Goal: Check status: Check status

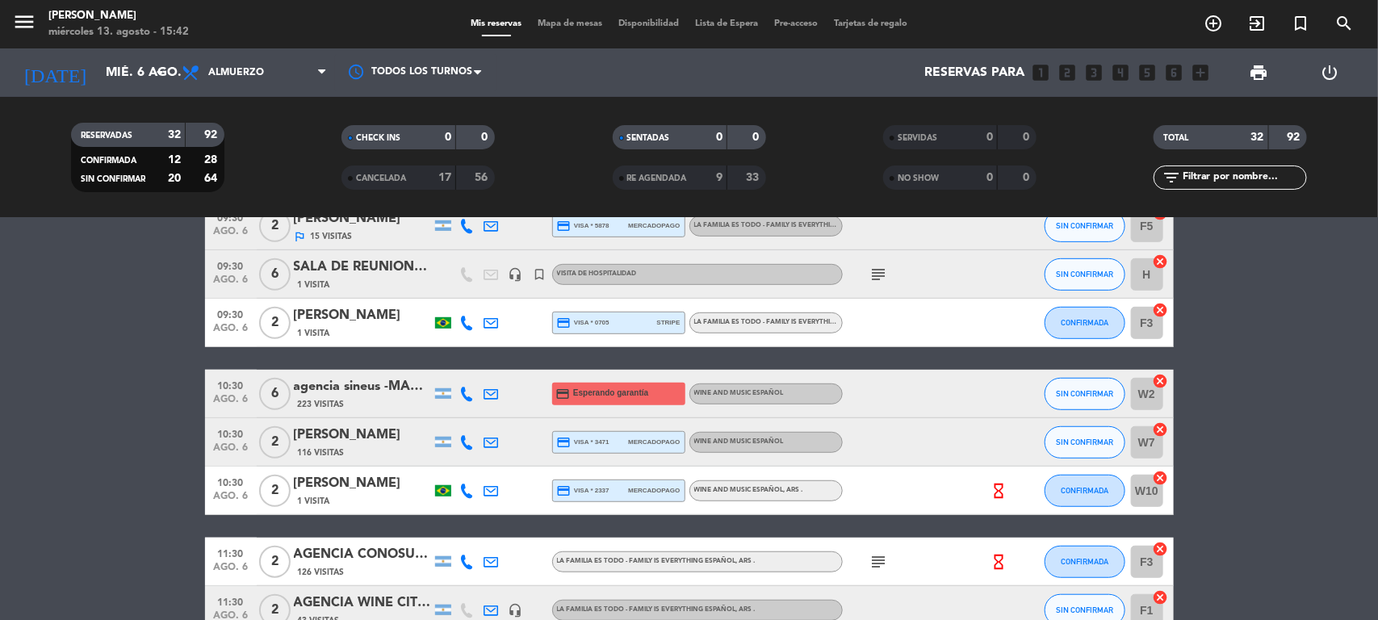
scroll to position [505, 0]
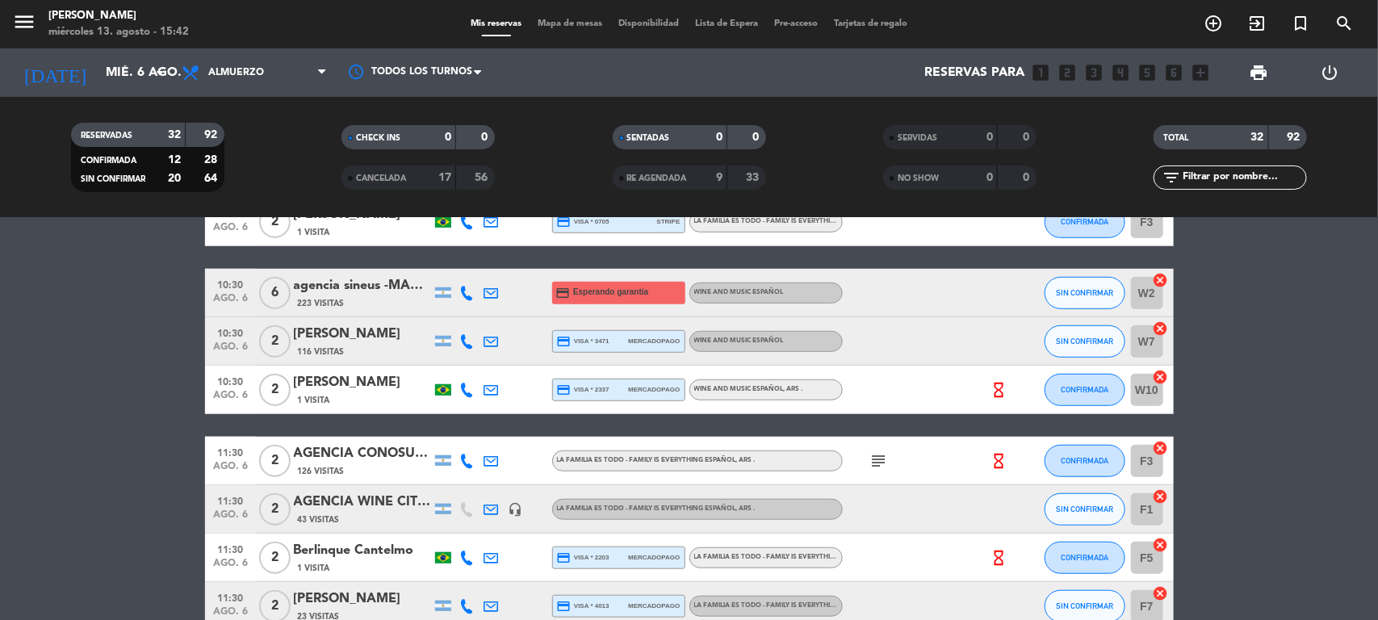
click at [396, 453] on div "AGENCIA CONOSUR - rogerio de Oliveira" at bounding box center [362, 453] width 137 height 21
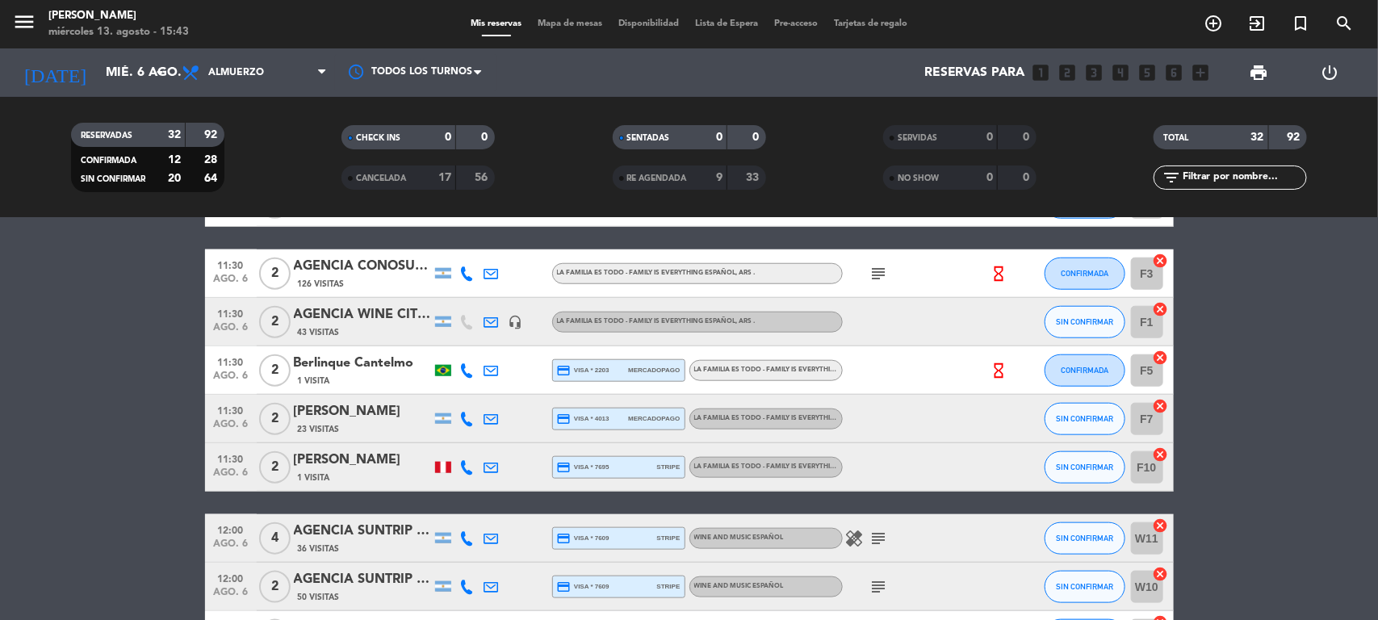
scroll to position [807, 0]
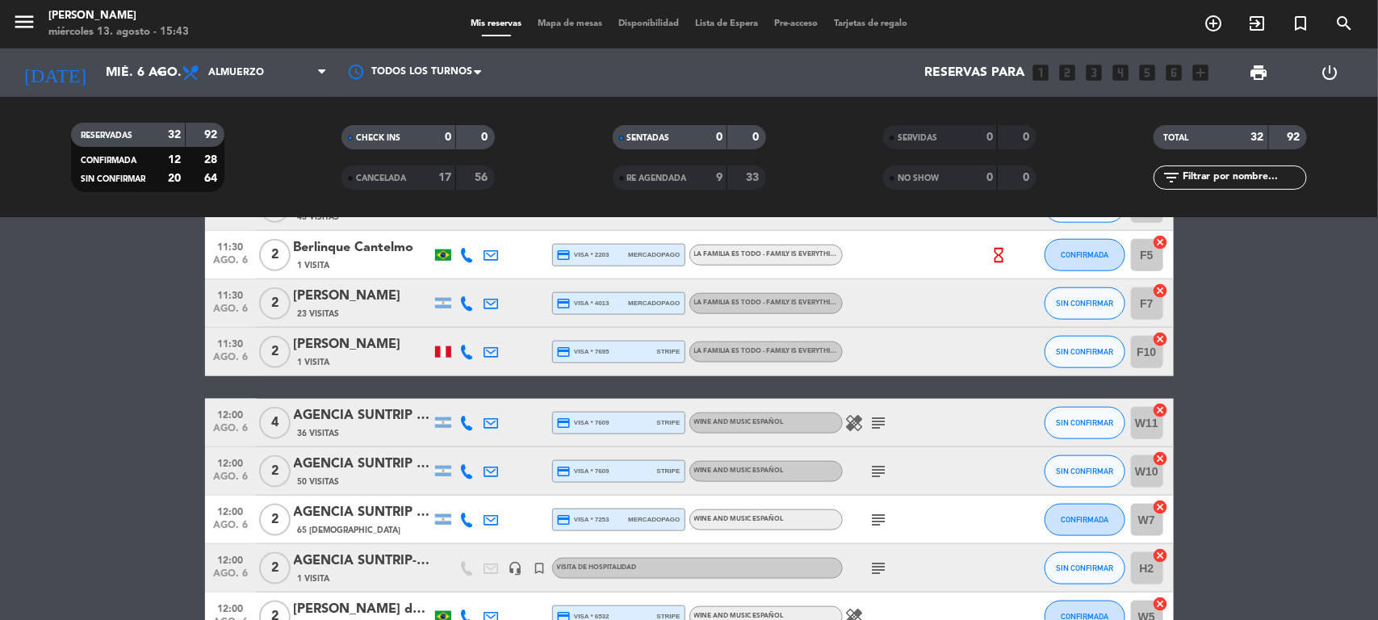
click at [382, 458] on div "AGENCIA SUNTRIP - Marcela Dessimoni Villas Bôas X2" at bounding box center [362, 464] width 137 height 21
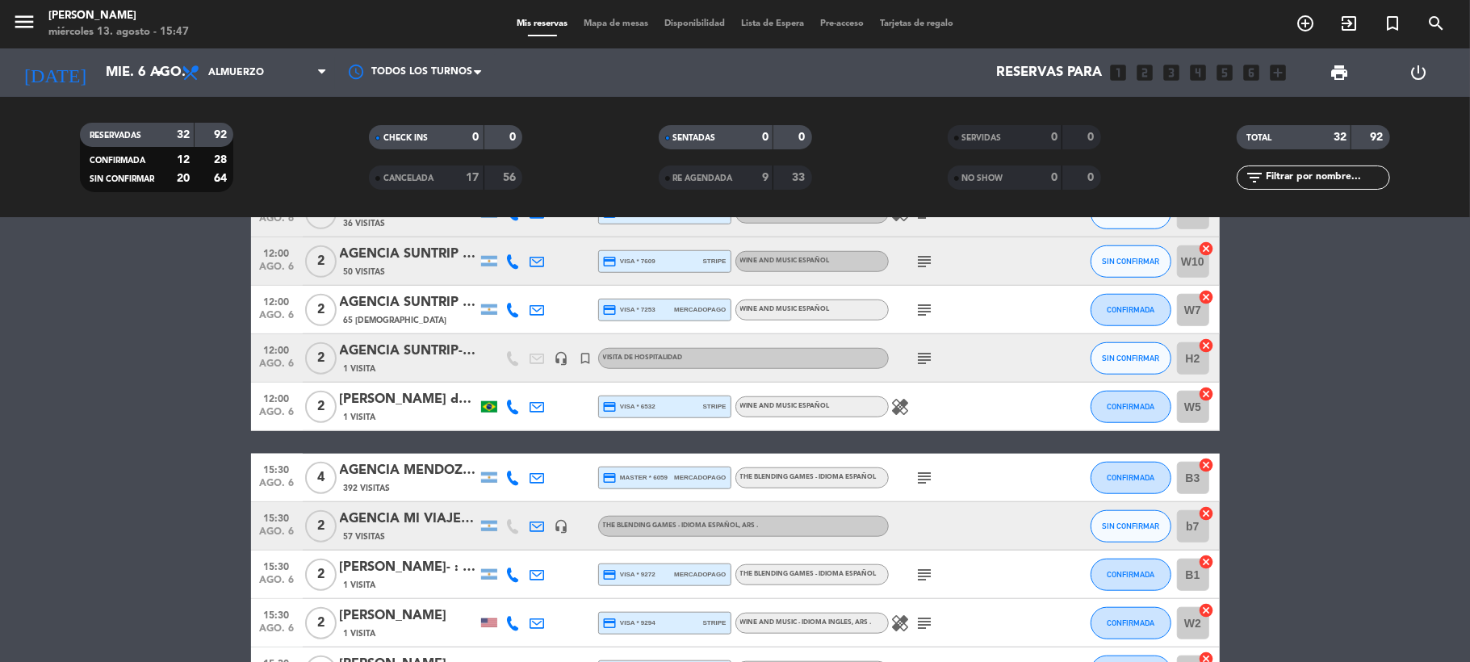
scroll to position [1051, 0]
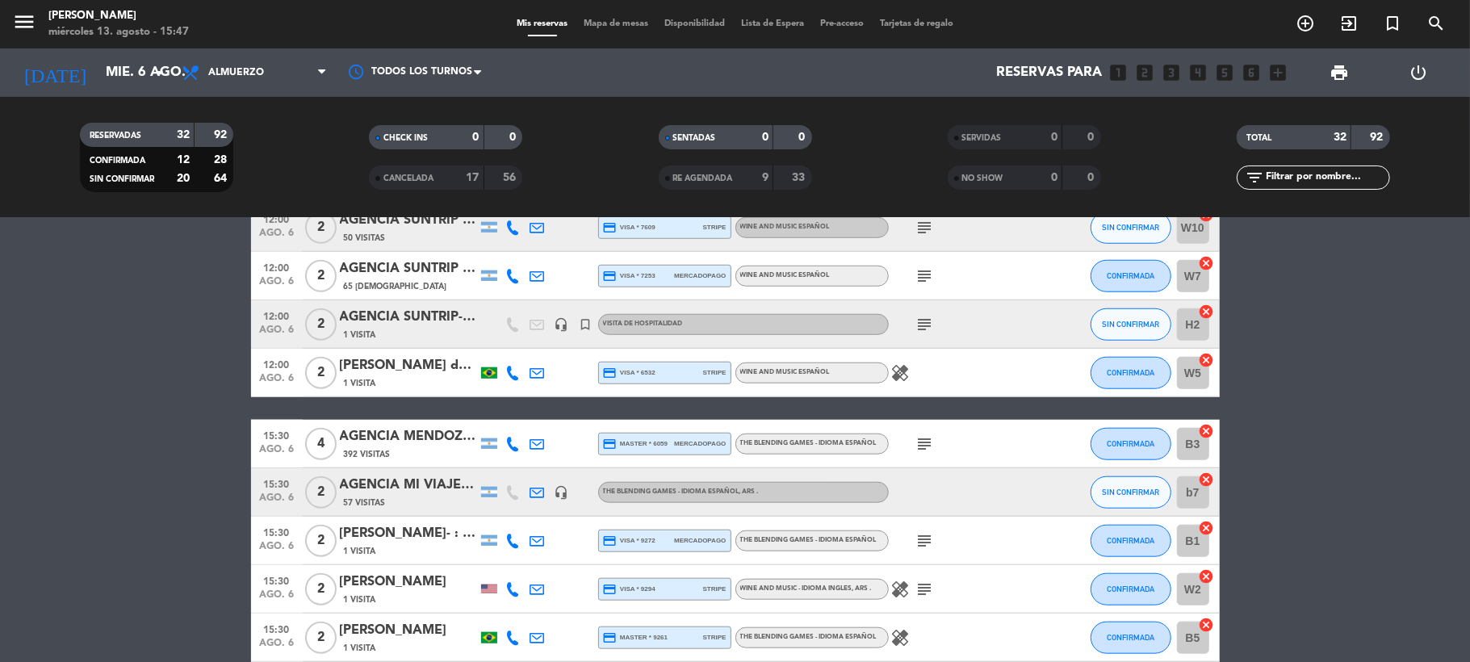
click at [423, 431] on div "AGENCIA MENDOZA WINE CAMP -DANIELA PINHO MARQUES" at bounding box center [408, 436] width 137 height 21
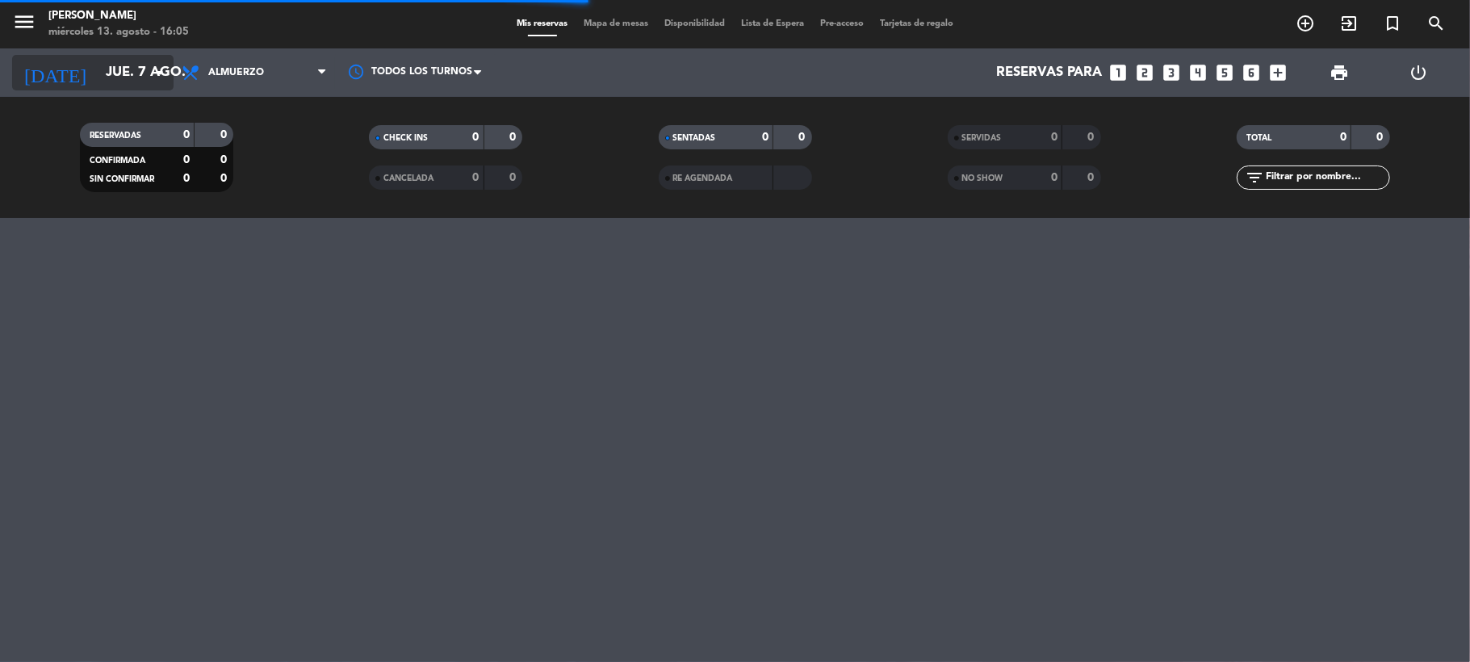
click at [98, 69] on input "jue. 7 ago." at bounding box center [185, 72] width 174 height 31
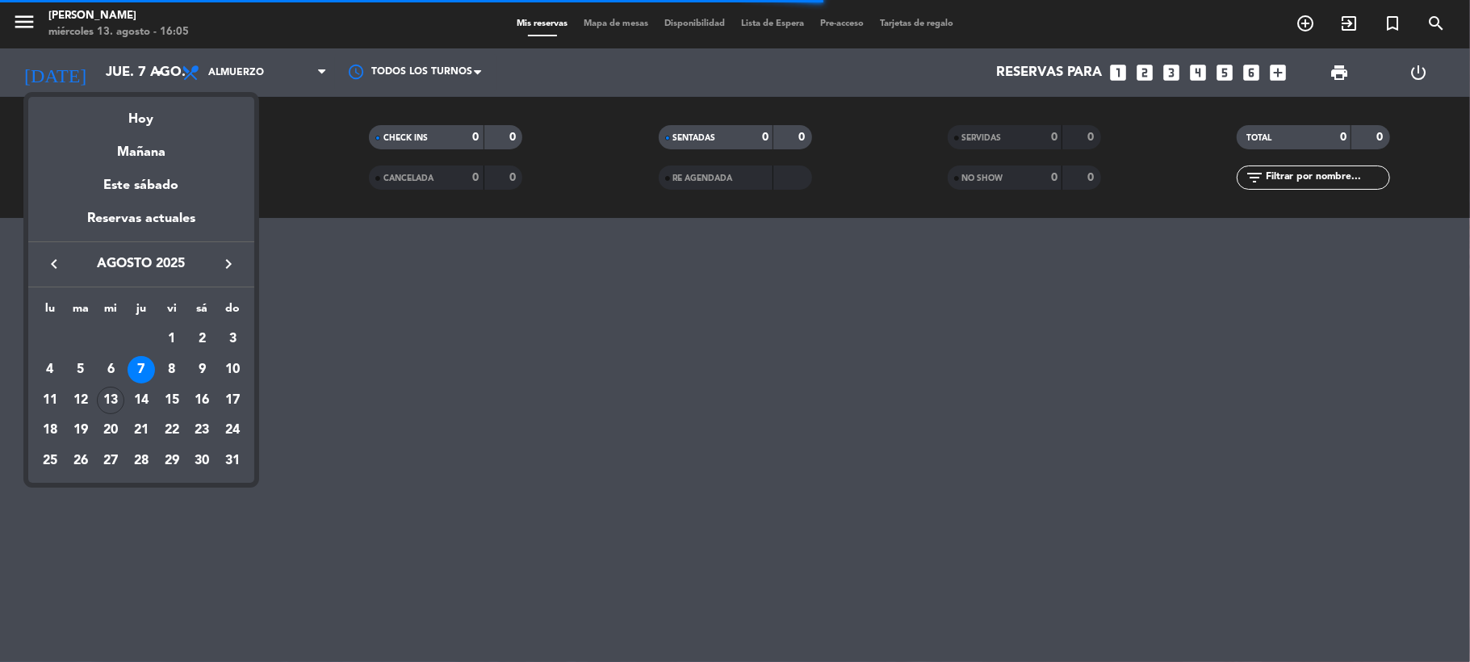
click at [144, 366] on div "7" at bounding box center [141, 369] width 27 height 27
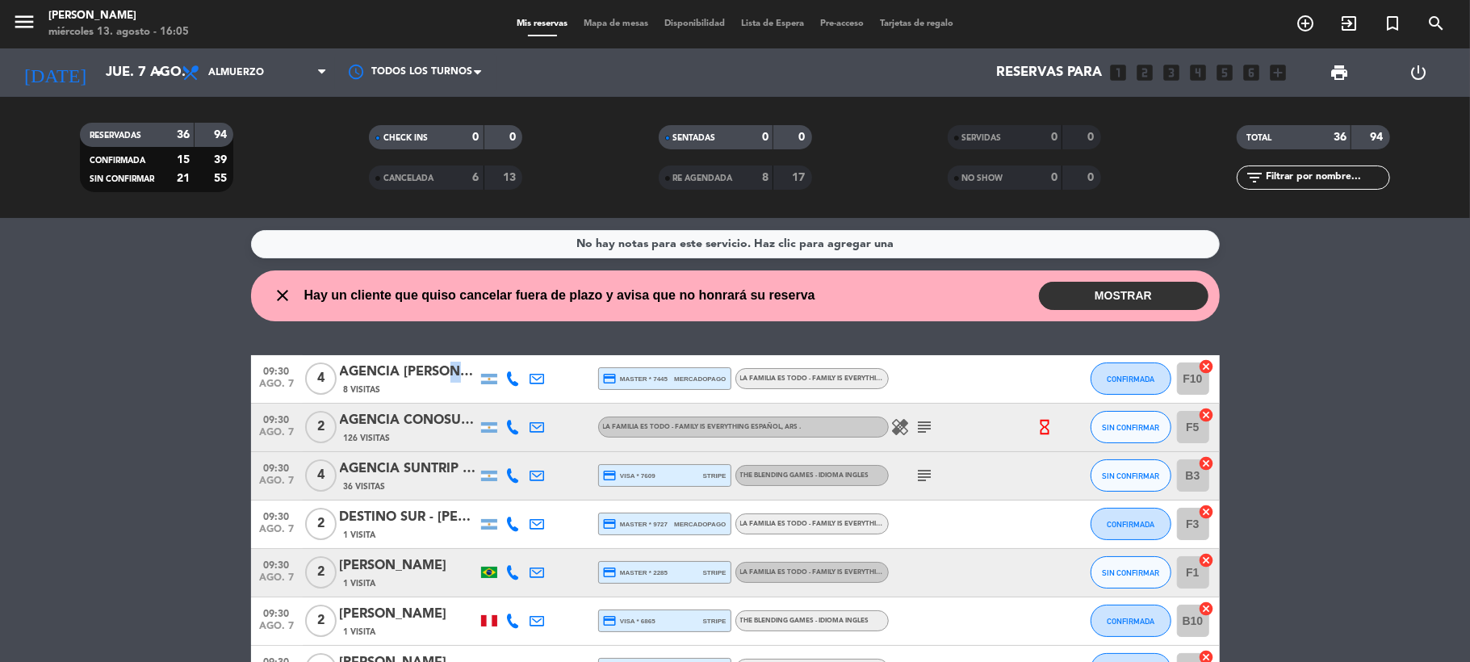
click at [452, 365] on div "AGENCIA [PERSON_NAME]" at bounding box center [408, 372] width 137 height 21
